Goal: Task Accomplishment & Management: Use online tool/utility

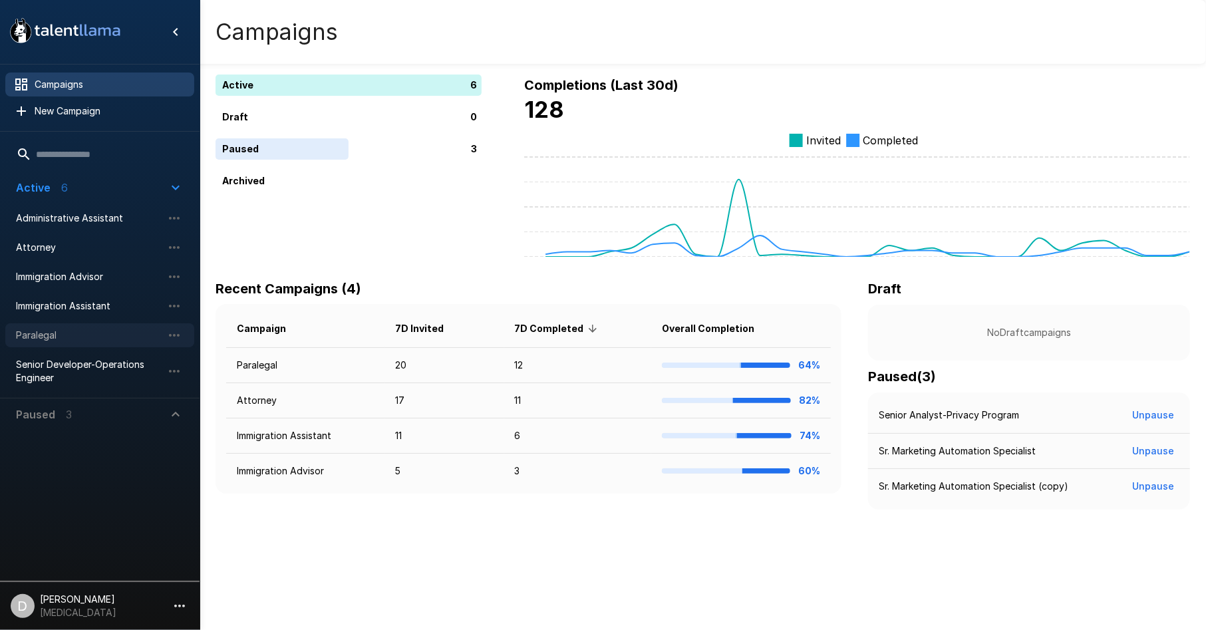
click at [89, 329] on span "Paralegal" at bounding box center [89, 335] width 146 height 13
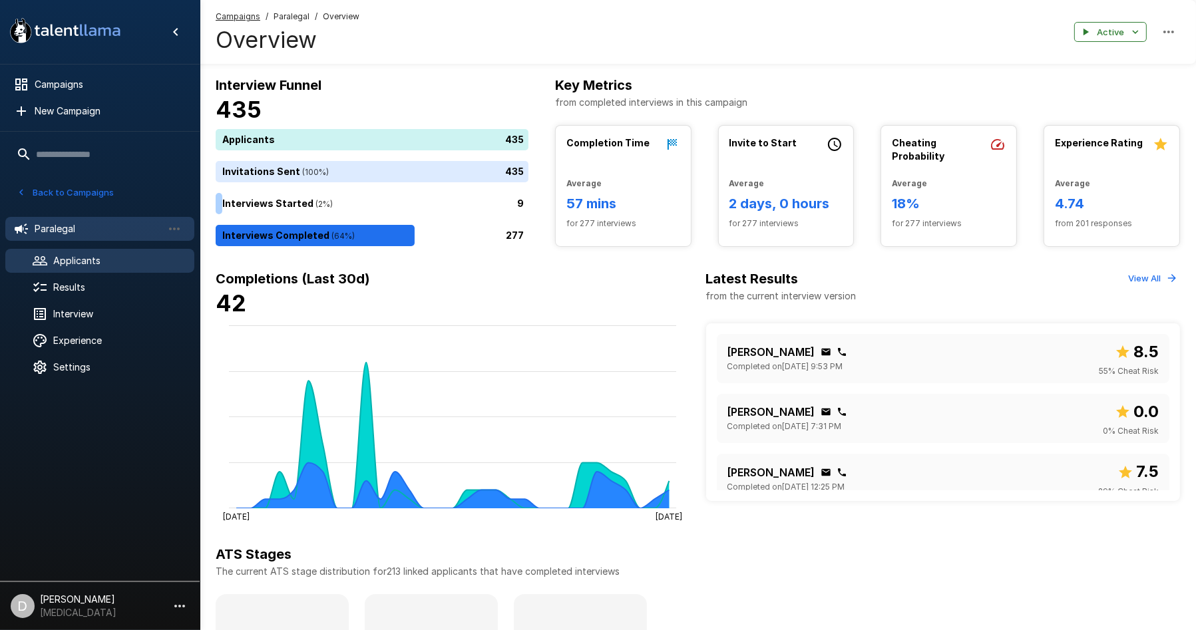
click at [137, 261] on span "Applicants" at bounding box center [118, 260] width 130 height 13
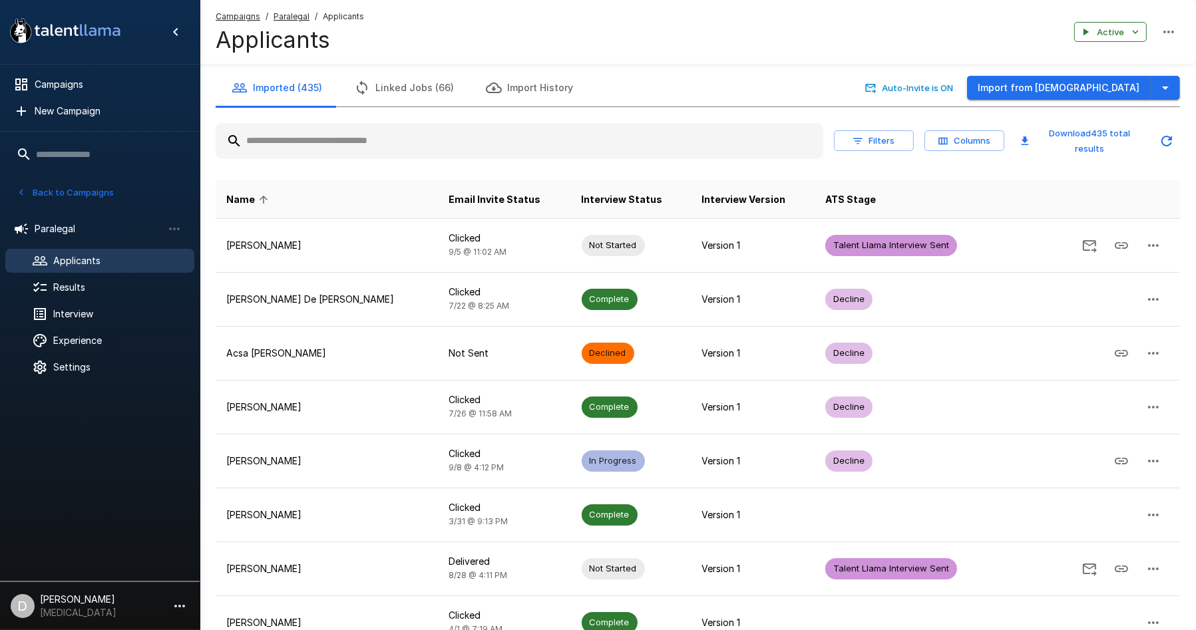
click at [360, 137] on input "text" at bounding box center [519, 141] width 607 height 24
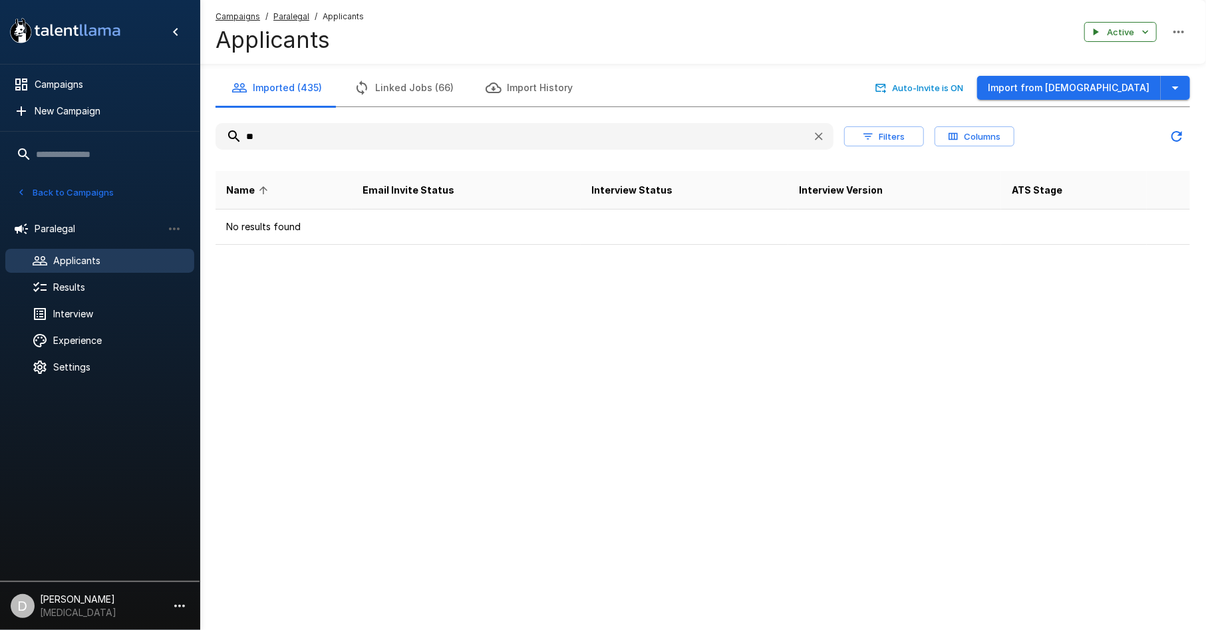
type input "*"
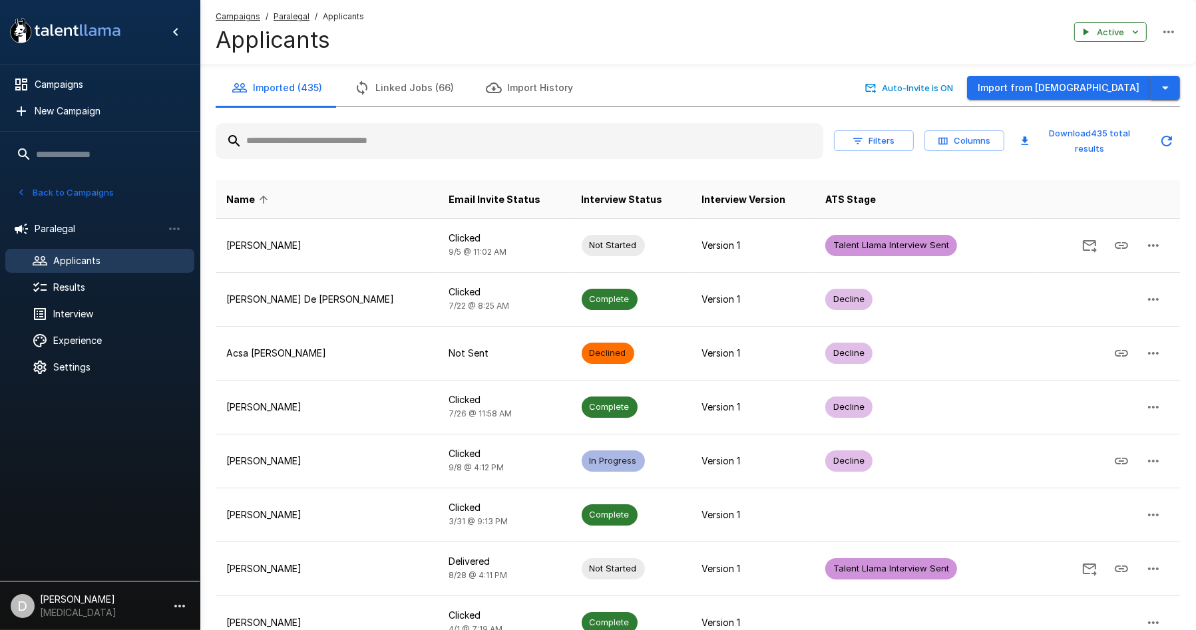
click at [1162, 84] on icon "button" at bounding box center [1165, 88] width 16 height 16
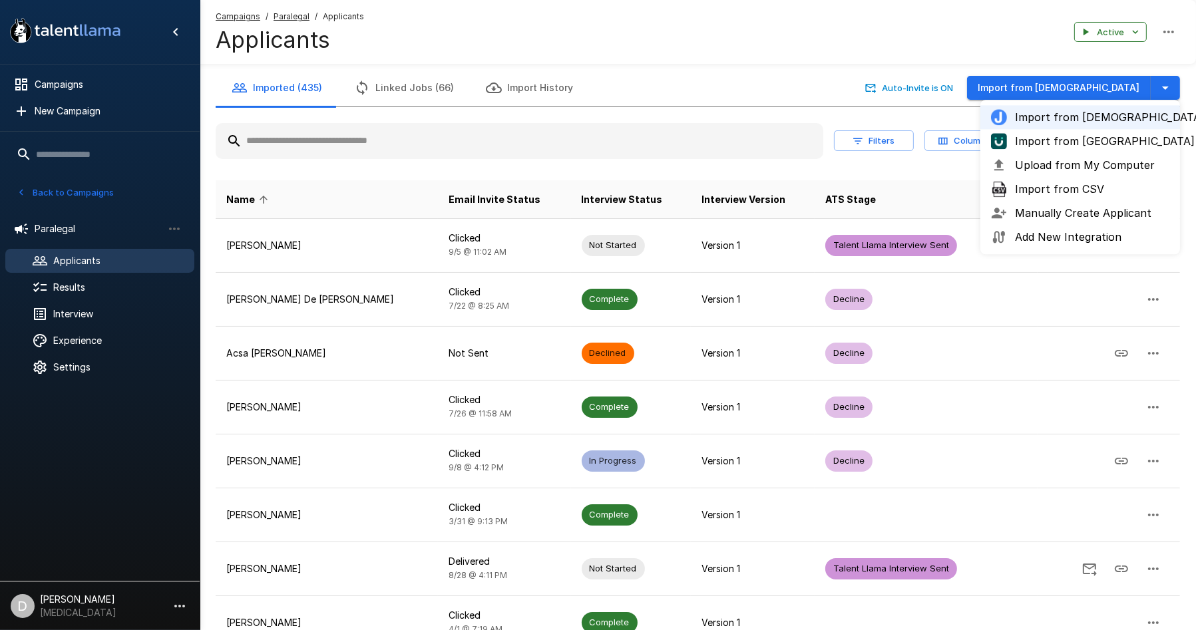
click at [1126, 165] on span "Upload from My Computer" at bounding box center [1092, 165] width 154 height 16
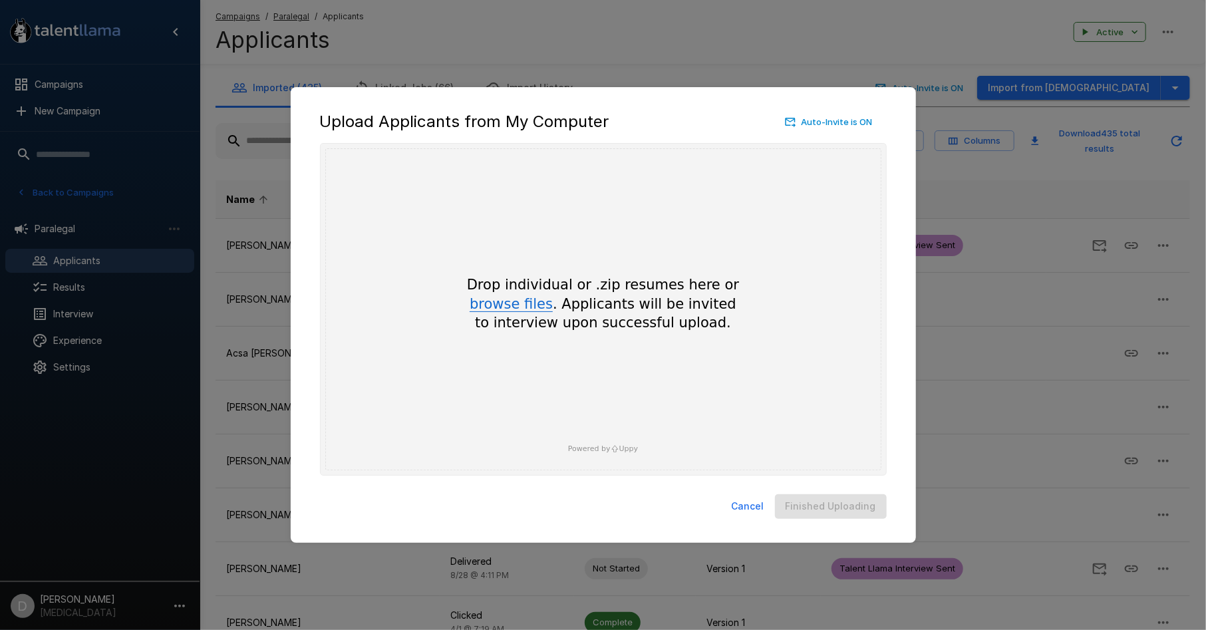
click at [513, 303] on button "browse files" at bounding box center [511, 304] width 83 height 15
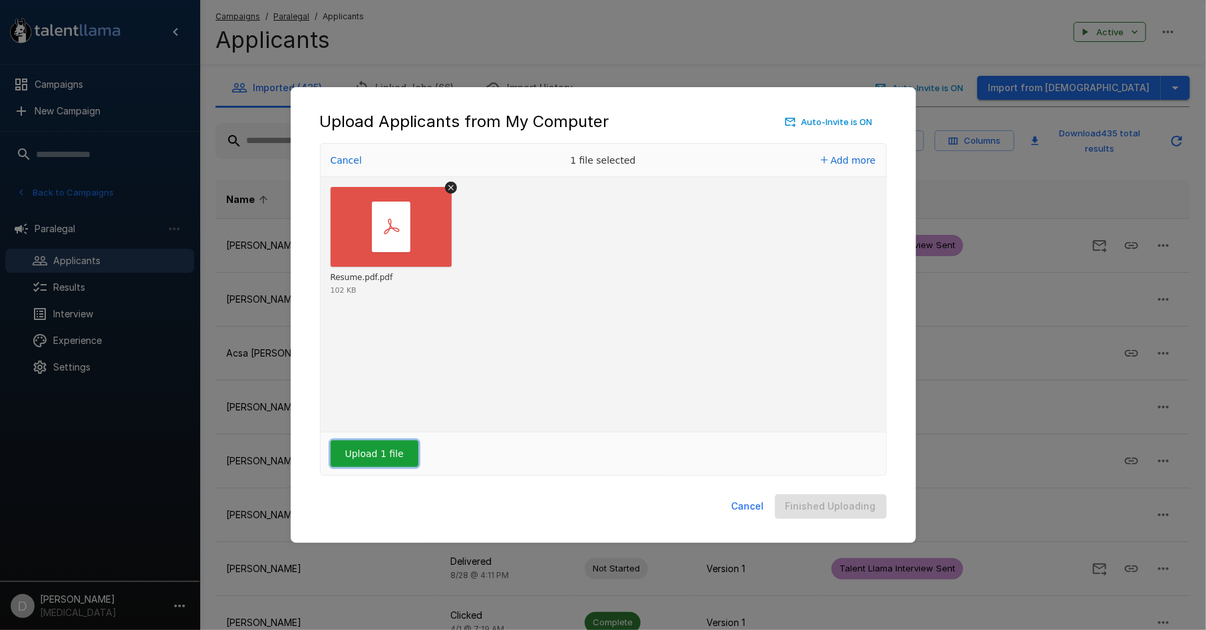
click at [398, 456] on button "Upload 1 file" at bounding box center [375, 453] width 88 height 27
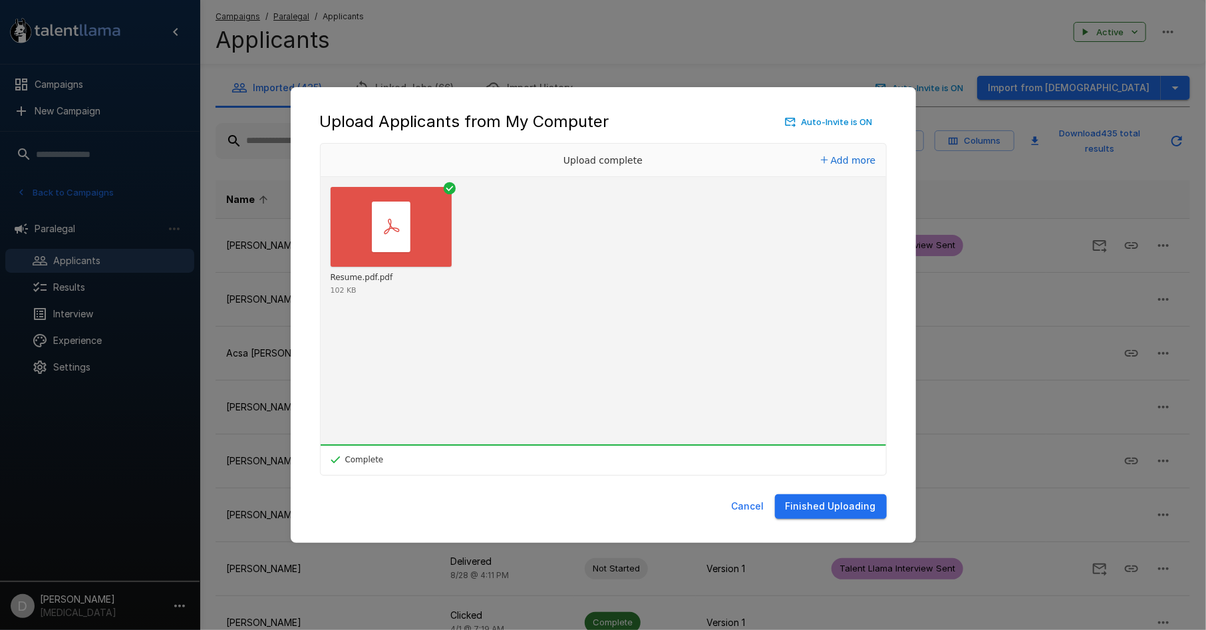
click at [827, 508] on button "Finished Uploading" at bounding box center [831, 506] width 112 height 25
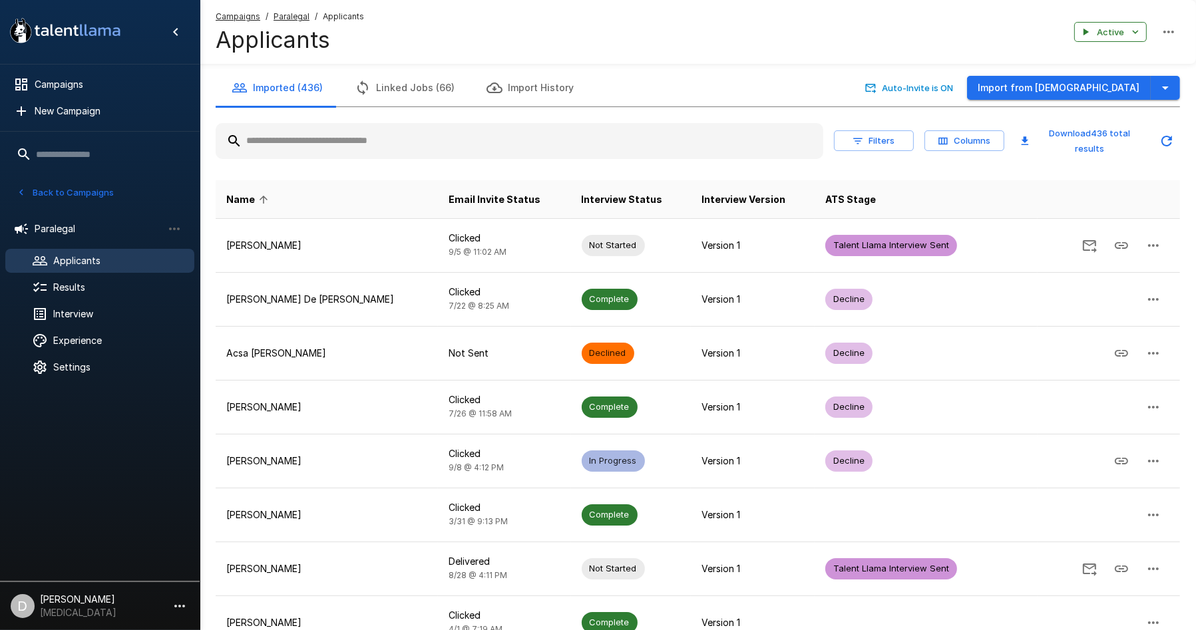
click at [327, 129] on input "text" at bounding box center [519, 141] width 607 height 24
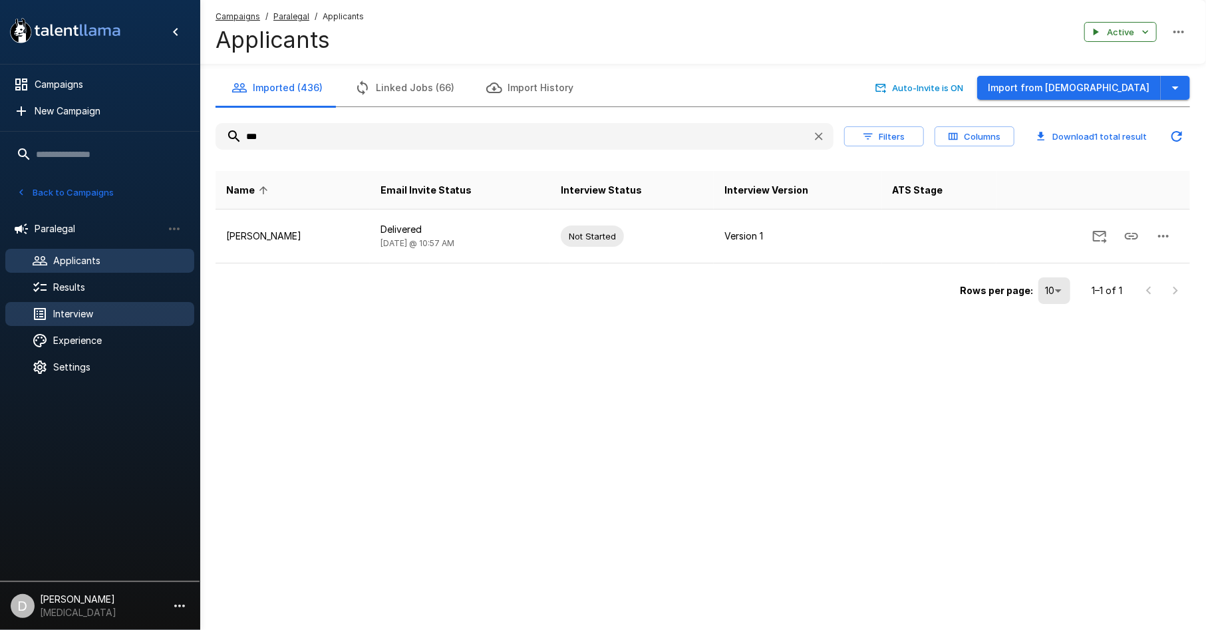
type input "***"
click at [391, 108] on div "*** Filters Columns Download 1 total result Name Email Invite Status Interview …" at bounding box center [703, 207] width 975 height 201
click at [385, 84] on button "Linked Jobs (66)" at bounding box center [405, 87] width 132 height 37
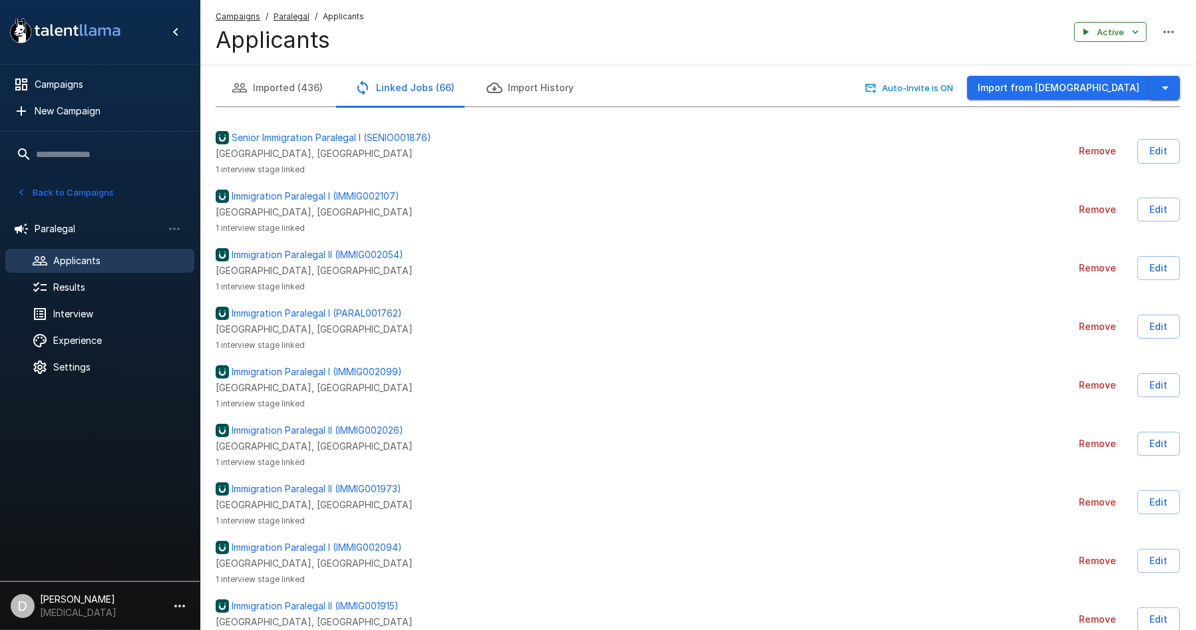
click at [1164, 81] on icon "button" at bounding box center [1165, 88] width 16 height 16
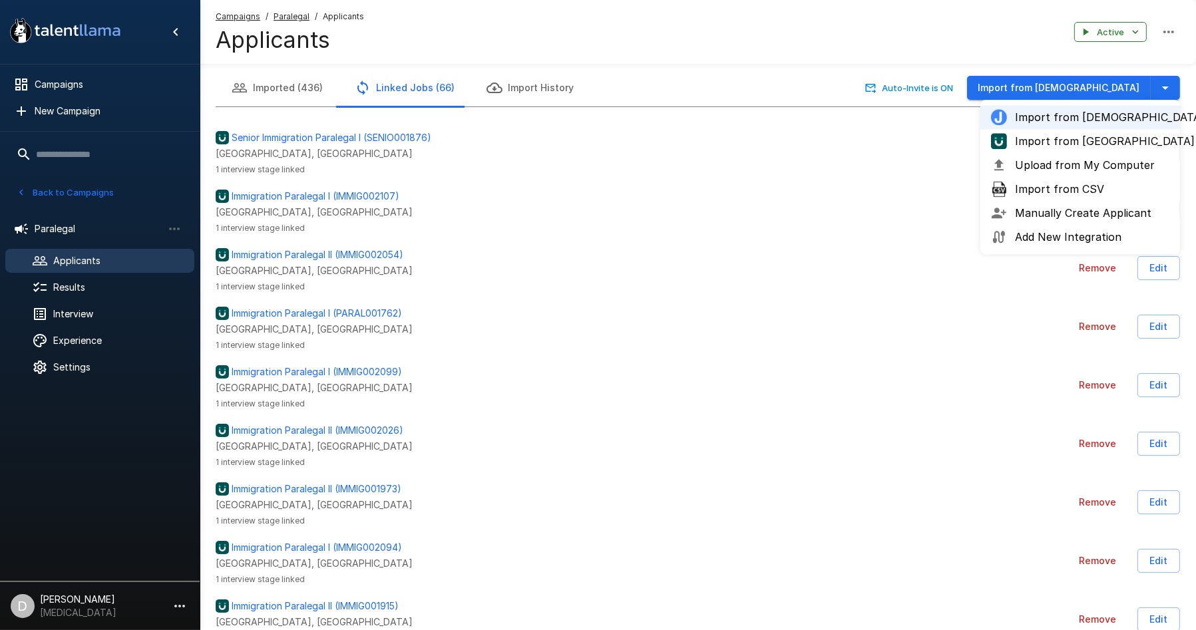
click at [1104, 141] on span "Import from [GEOGRAPHIC_DATA]" at bounding box center [1092, 141] width 154 height 16
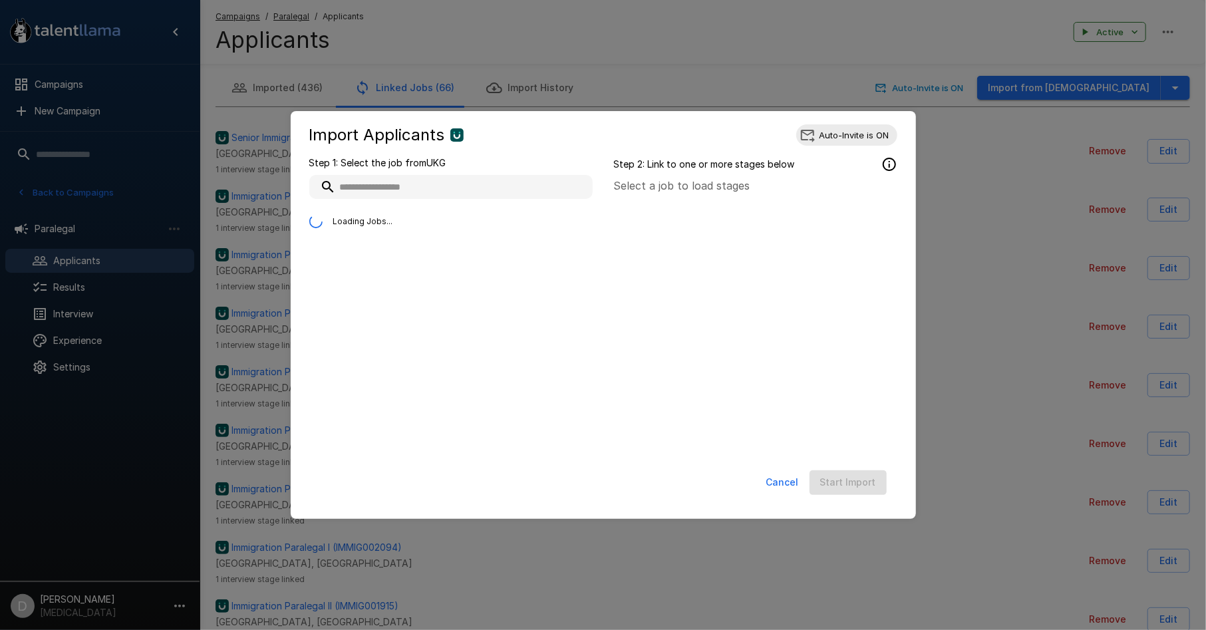
click at [531, 191] on input "text" at bounding box center [450, 187] width 283 height 24
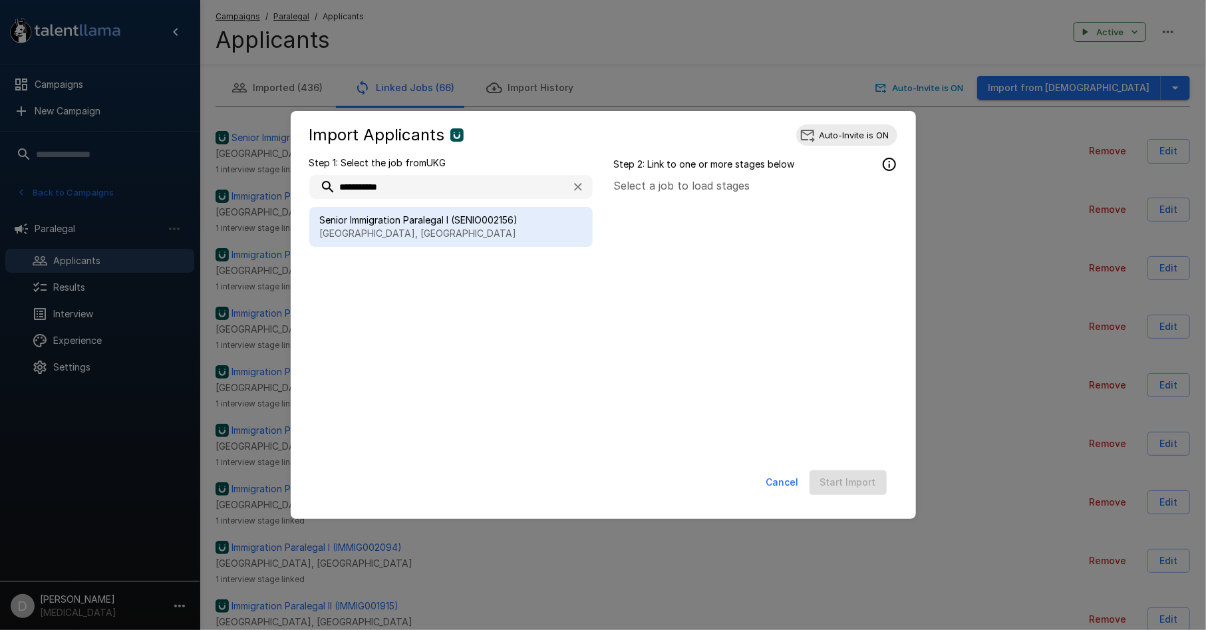
type input "**********"
click at [494, 217] on span "Senior Immigration Paralegal I (SENIO002156)" at bounding box center [451, 220] width 262 height 13
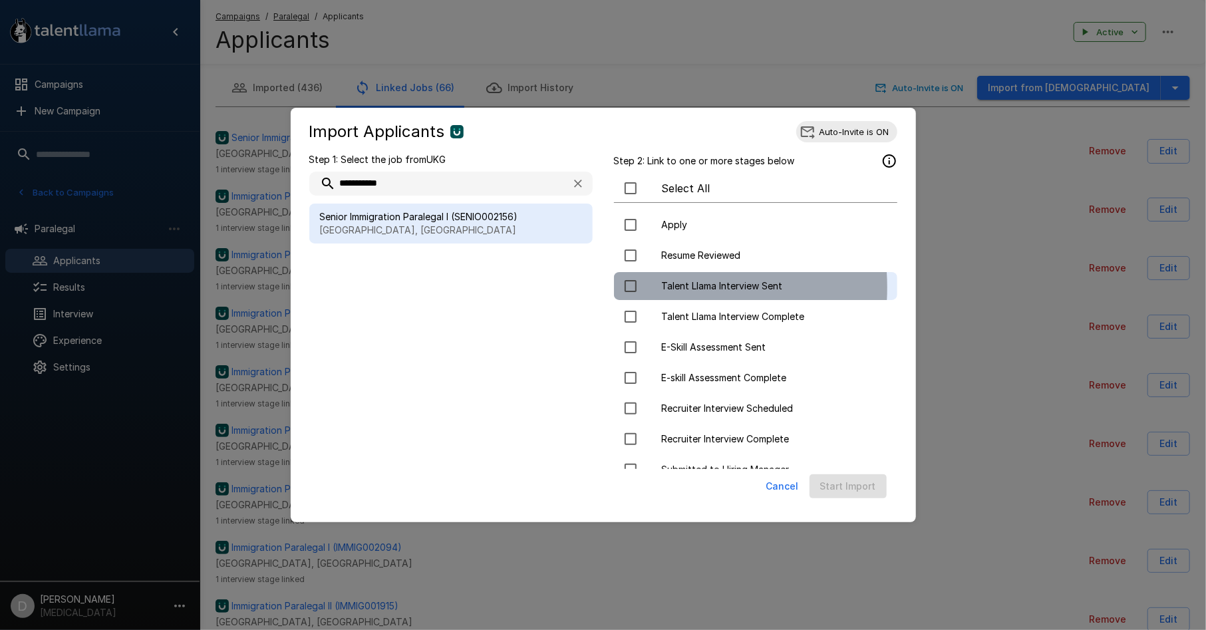
click at [655, 287] on div at bounding box center [643, 286] width 37 height 28
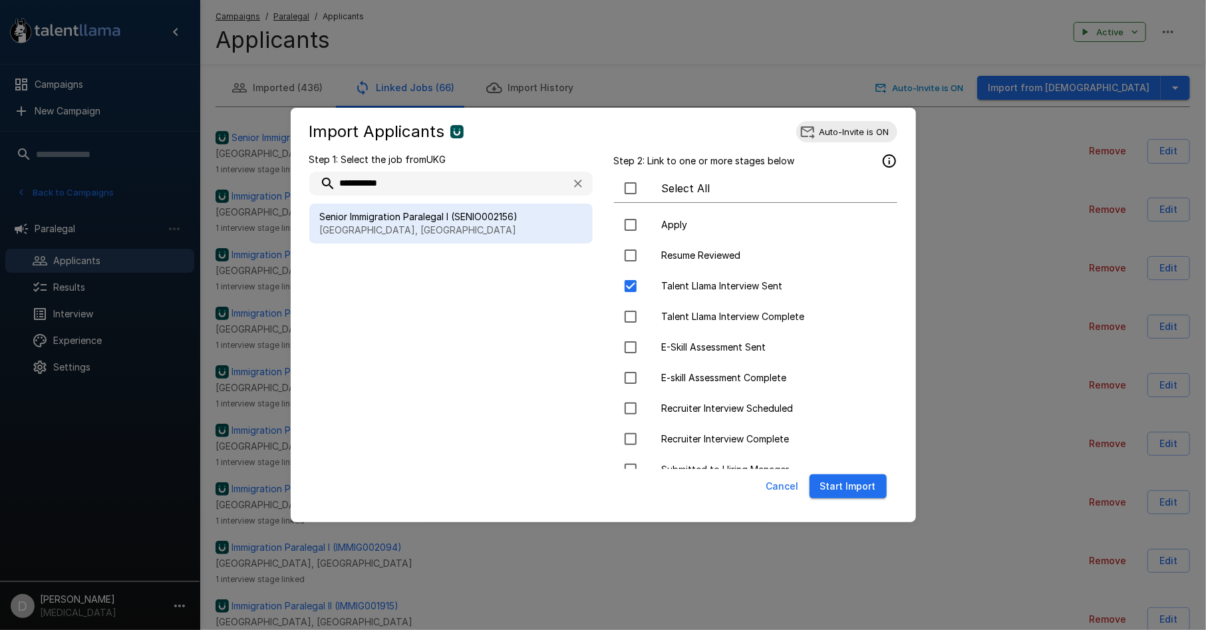
click at [852, 491] on button "Start Import" at bounding box center [848, 486] width 77 height 25
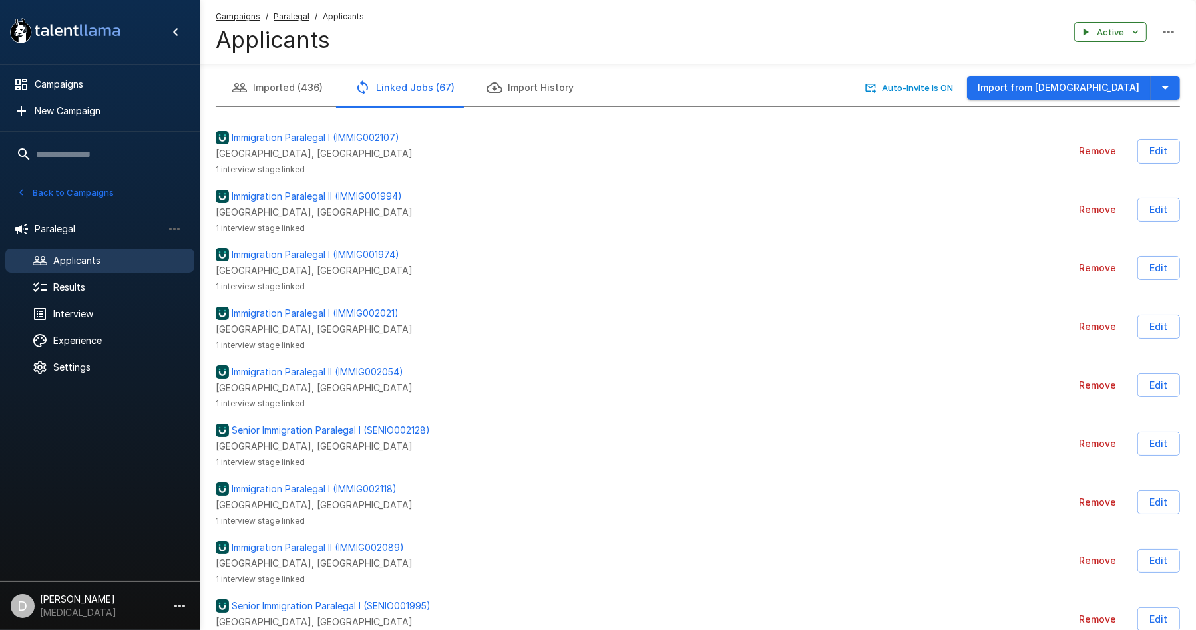
click at [0, 629] on div at bounding box center [0, 630] width 0 height 0
drag, startPoint x: 1182, startPoint y: 109, endPoint x: 1186, endPoint y: 147, distance: 38.2
click at [0, 629] on div at bounding box center [0, 630] width 0 height 0
click at [1168, 81] on icon "button" at bounding box center [1165, 88] width 16 height 16
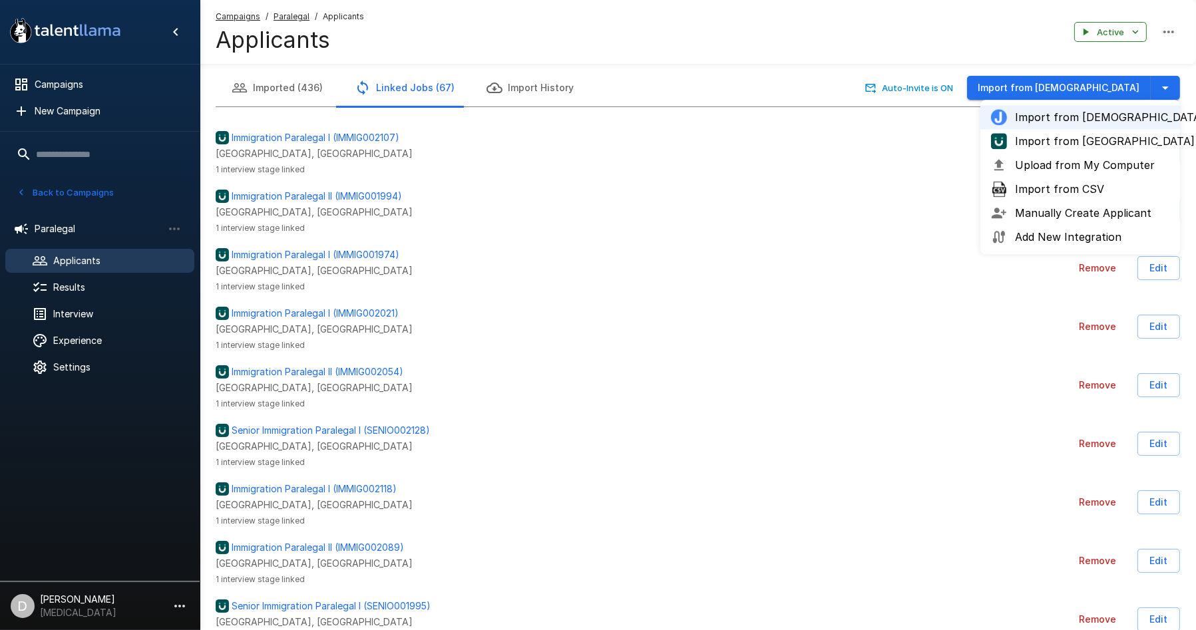
click at [1089, 145] on span "Import from [GEOGRAPHIC_DATA]" at bounding box center [1092, 141] width 154 height 16
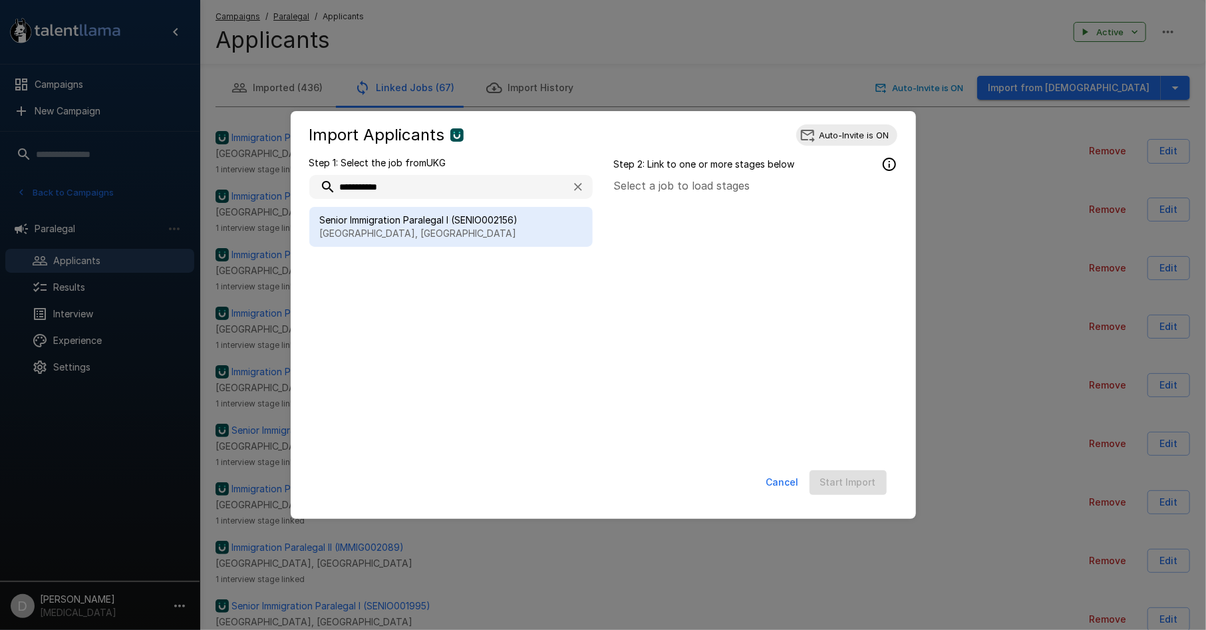
type input "**********"
click at [434, 222] on span "Senior Immigration Paralegal I (SENIO002156)" at bounding box center [451, 220] width 262 height 13
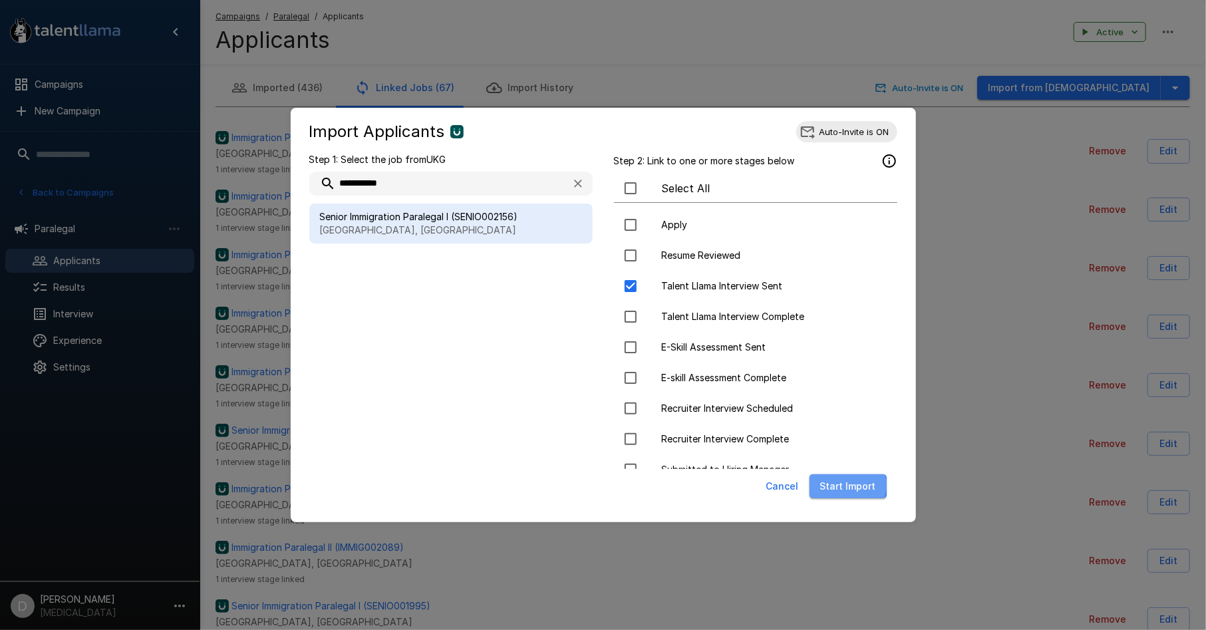
click at [840, 485] on button "Start Import" at bounding box center [848, 486] width 77 height 25
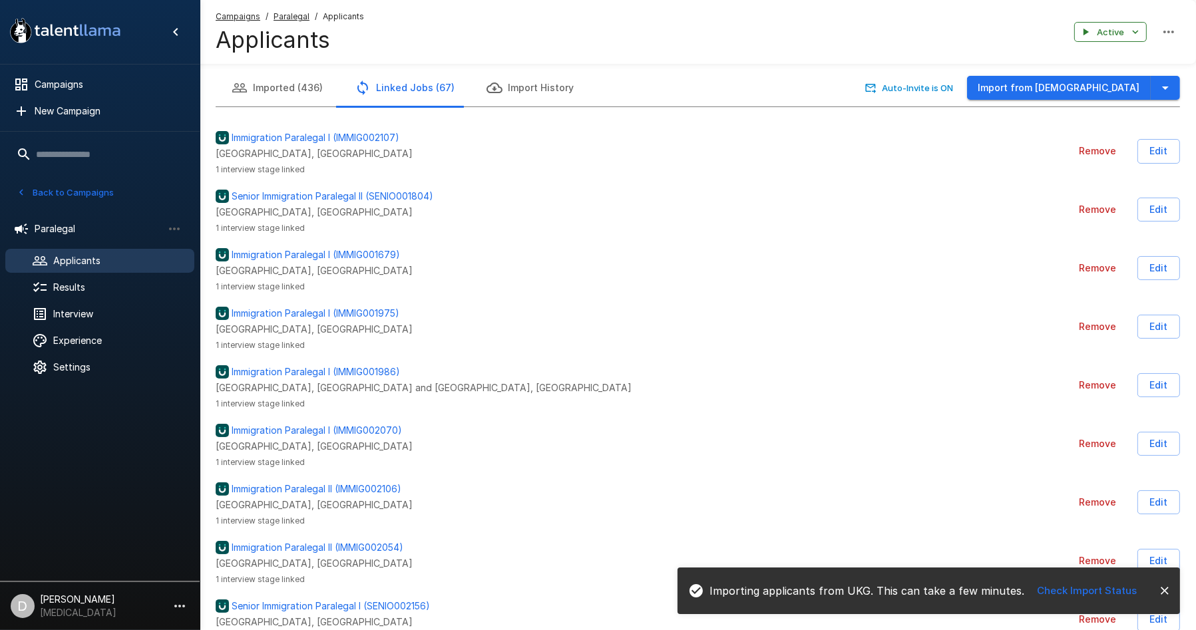
click at [268, 88] on button "Imported (436)" at bounding box center [277, 87] width 123 height 37
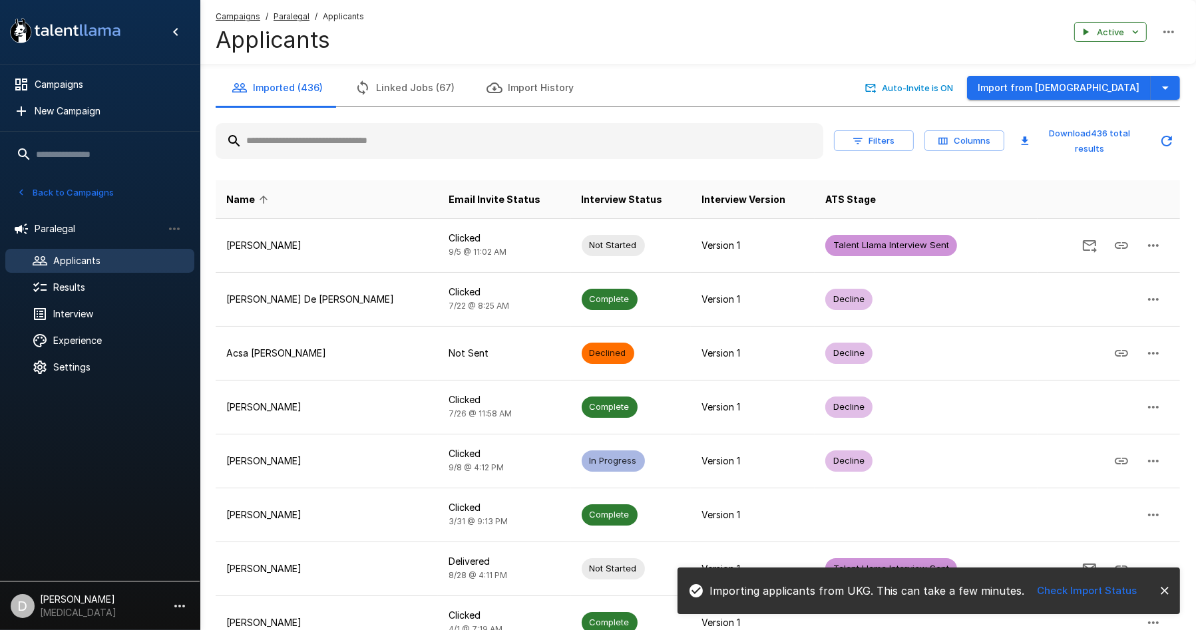
click at [296, 145] on input "text" at bounding box center [519, 141] width 607 height 24
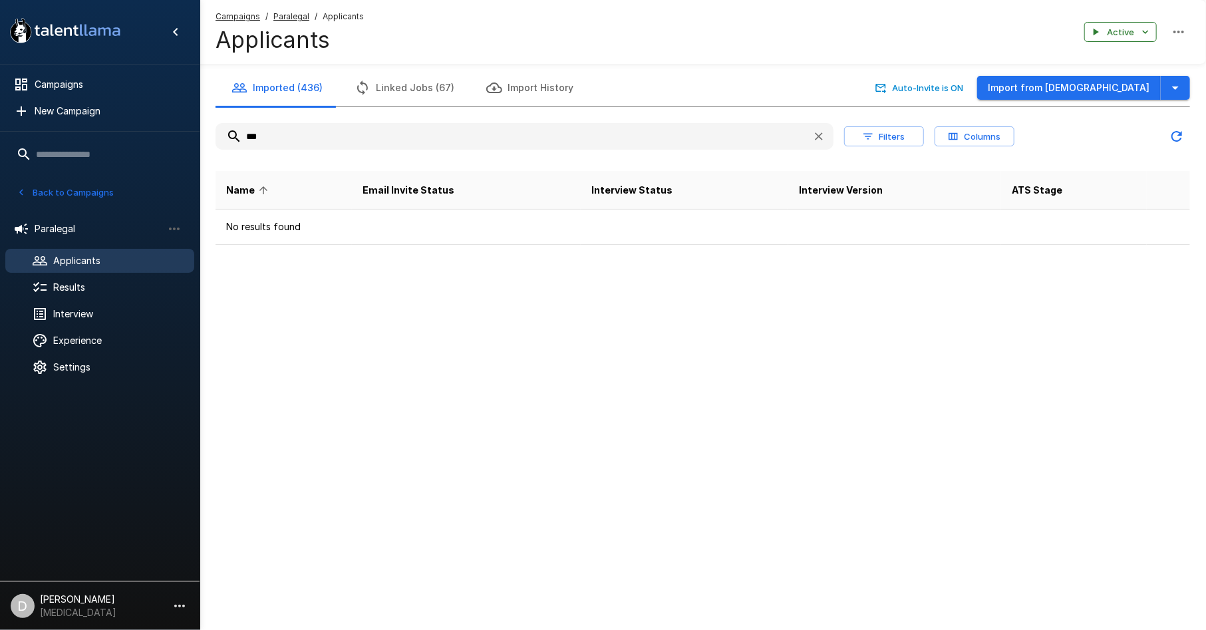
type input "****"
drag, startPoint x: 296, startPoint y: 145, endPoint x: 248, endPoint y: 140, distance: 48.9
click at [248, 140] on input "****" at bounding box center [509, 136] width 586 height 24
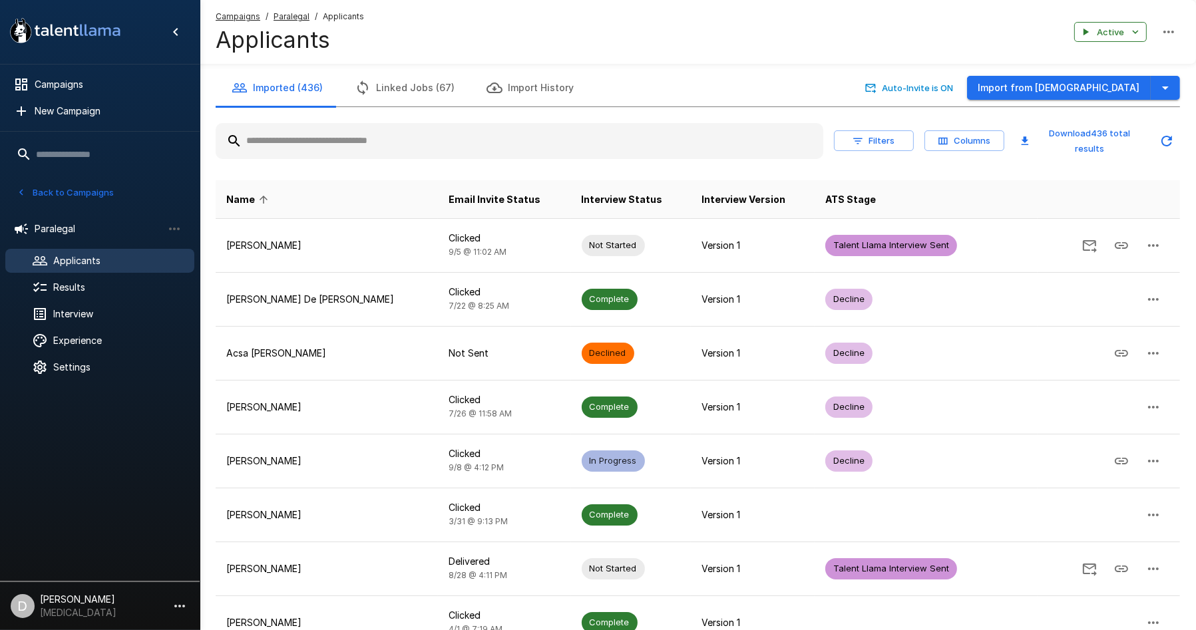
click at [388, 134] on input "text" at bounding box center [519, 141] width 607 height 24
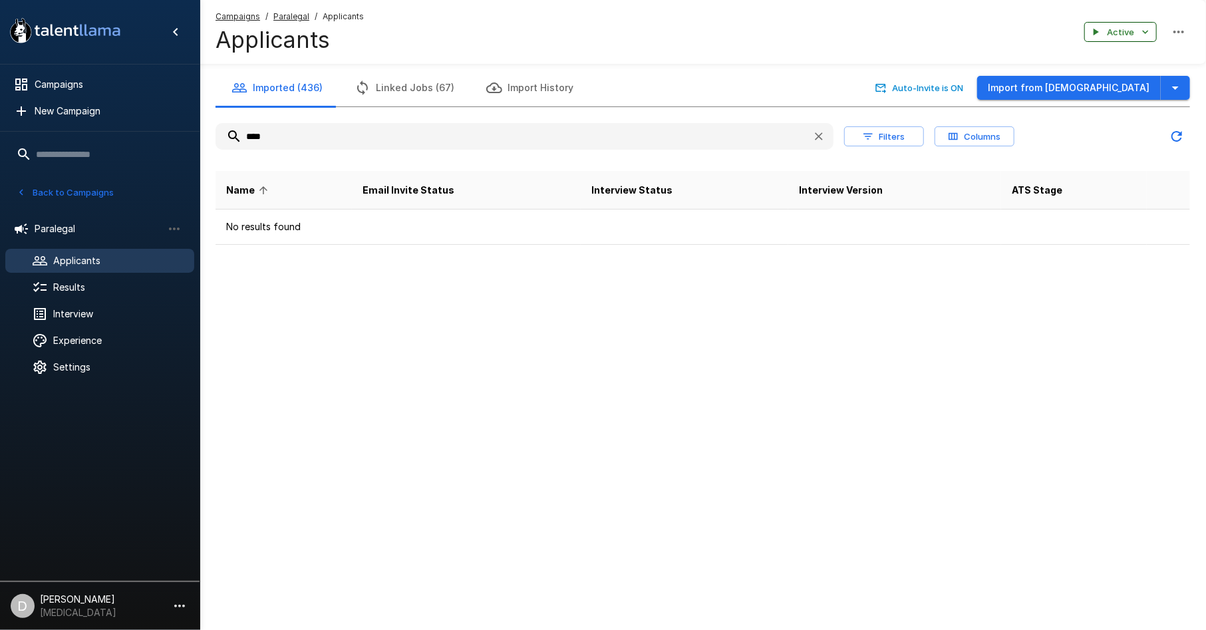
type input "****"
click at [1137, 30] on button "Active" at bounding box center [1120, 32] width 73 height 21
click at [1137, 30] on div at bounding box center [603, 315] width 1206 height 630
